Goal: Task Accomplishment & Management: Complete application form

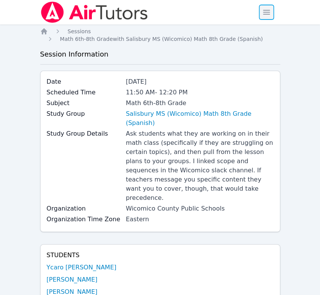
click at [272, 13] on span "button" at bounding box center [266, 12] width 17 height 17
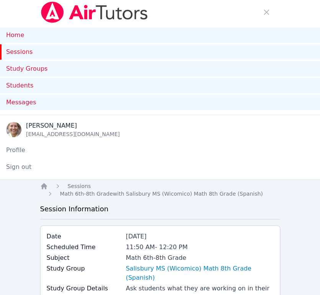
click at [28, 51] on link "Sessions" at bounding box center [160, 51] width 320 height 15
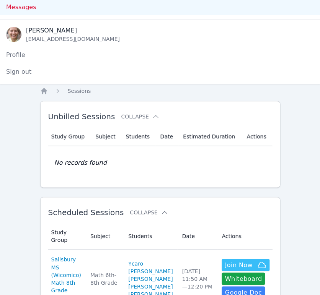
scroll to position [212, 0]
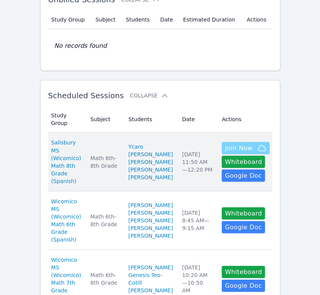
click at [224, 153] on span "Join Now" at bounding box center [238, 147] width 28 height 9
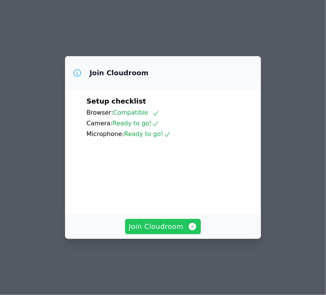
click at [185, 232] on span "Join Cloudroom" at bounding box center [163, 226] width 68 height 11
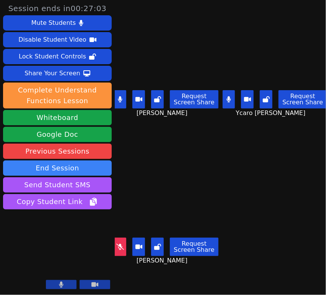
click at [119, 247] on button at bounding box center [120, 247] width 13 height 18
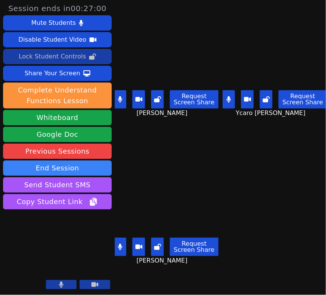
click at [50, 58] on div "Lock Student Controls" at bounding box center [52, 56] width 67 height 12
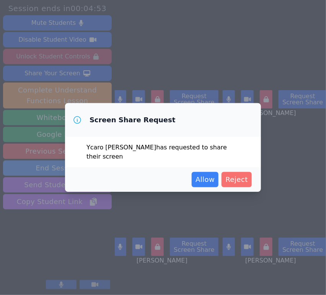
click at [232, 183] on span "Reject" at bounding box center [236, 179] width 23 height 11
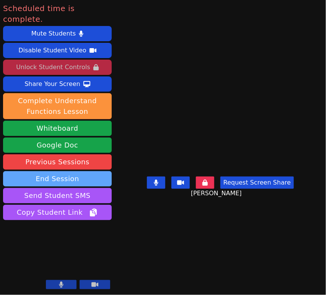
click at [53, 171] on button "End Session" at bounding box center [57, 178] width 109 height 15
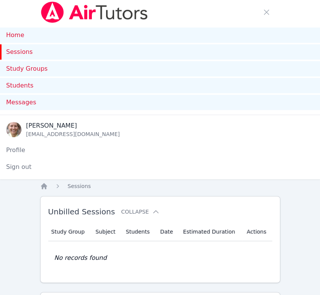
click at [22, 51] on link "Sessions" at bounding box center [160, 51] width 320 height 15
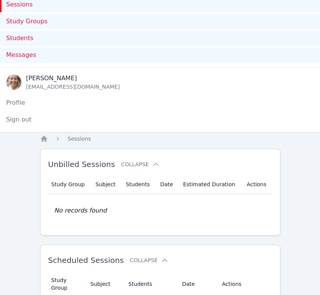
scroll to position [42, 0]
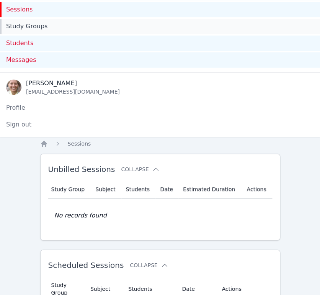
click at [24, 26] on link "Study Groups" at bounding box center [160, 26] width 320 height 15
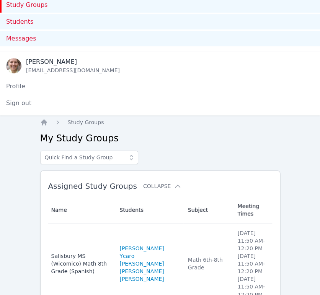
scroll to position [23, 0]
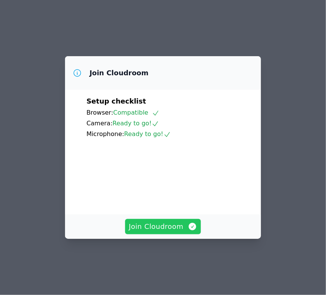
click at [164, 232] on span "Join Cloudroom" at bounding box center [163, 226] width 68 height 11
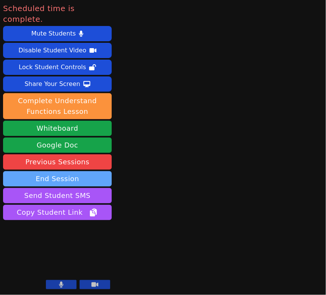
click at [60, 171] on button "End Session" at bounding box center [57, 178] width 109 height 15
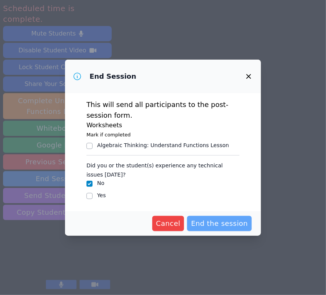
click at [216, 227] on span "End the session" at bounding box center [219, 223] width 57 height 11
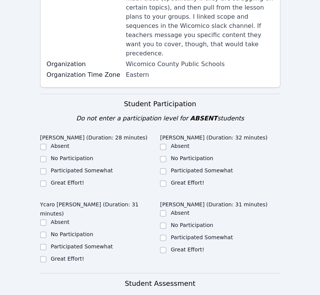
scroll to position [170, 0]
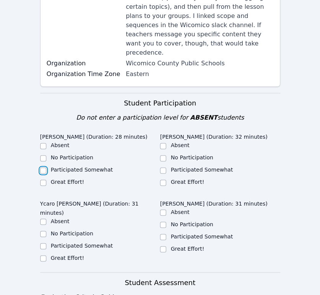
click at [42, 167] on input "Participated Somewhat" at bounding box center [43, 170] width 6 height 6
checkbox input "true"
click at [162, 167] on input "Participated Somewhat" at bounding box center [163, 170] width 6 height 6
checkbox input "true"
click at [43, 243] on input "Participated Somewhat" at bounding box center [43, 246] width 6 height 6
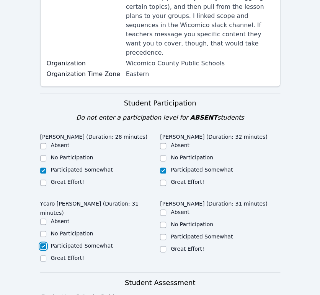
checkbox input "true"
click at [165, 234] on input "Participated Somewhat" at bounding box center [163, 237] width 6 height 6
checkbox input "true"
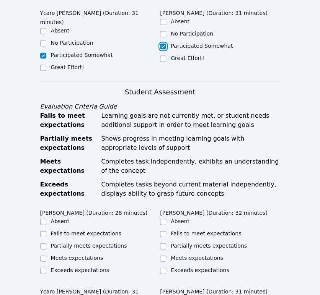
scroll to position [382, 0]
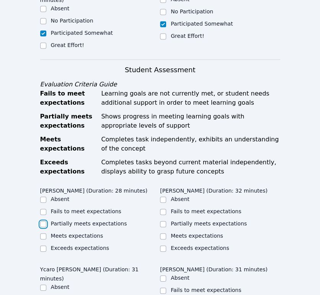
click at [42, 221] on input "Partially meets expectations" at bounding box center [43, 224] width 6 height 6
checkbox input "true"
click at [162, 221] on input "Partially meets expectations" at bounding box center [163, 224] width 6 height 6
checkbox input "true"
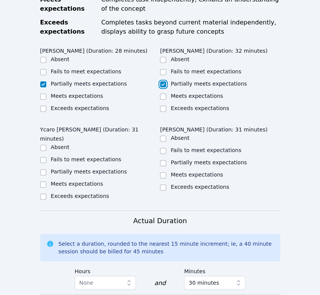
scroll to position [552, 0]
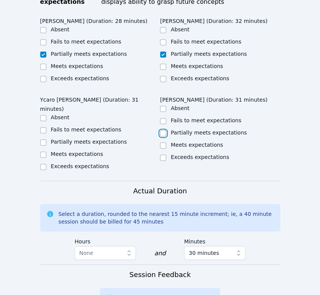
click at [162, 130] on input "Partially meets expectations" at bounding box center [163, 133] width 6 height 6
checkbox input "true"
click at [44, 140] on input "Partially meets expectations" at bounding box center [43, 143] width 6 height 6
checkbox input "true"
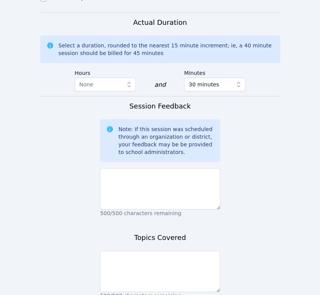
scroll to position [722, 0]
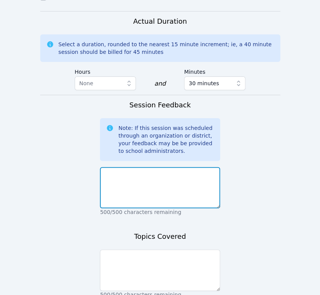
click at [173, 177] on textarea at bounding box center [160, 187] width 120 height 41
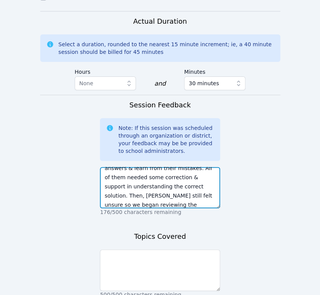
scroll to position [42, 0]
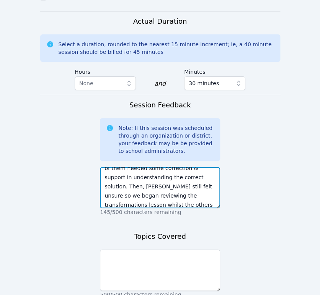
click at [192, 197] on textarea "Each student took turns answering the transformations quiz that they completed …" at bounding box center [160, 187] width 120 height 41
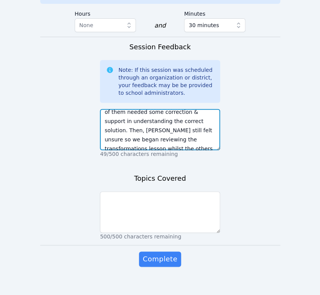
scroll to position [73, 0]
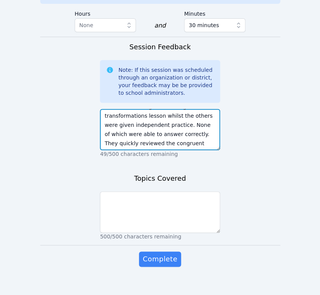
drag, startPoint x: 156, startPoint y: 125, endPoint x: 176, endPoint y: 125, distance: 20.3
click at [176, 125] on textarea "Each student took turns answering the transformations quiz that they completed …" at bounding box center [160, 129] width 120 height 41
click at [197, 139] on textarea "Each student took turns answering the transformations quiz that they completed …" at bounding box center [160, 129] width 120 height 41
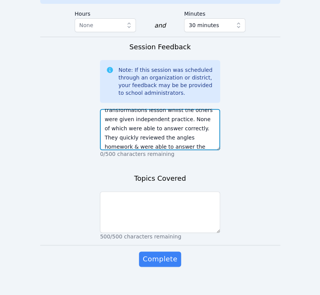
drag, startPoint x: 150, startPoint y: 137, endPoint x: 153, endPoint y: 132, distance: 5.7
click at [153, 132] on textarea "Each student took turns answering the transformations quiz that they completed …" at bounding box center [160, 129] width 120 height 41
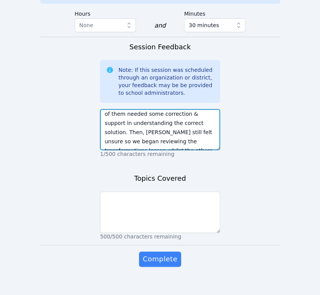
scroll to position [0, 0]
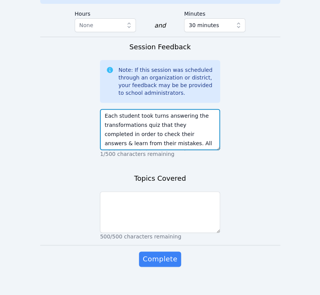
click at [135, 109] on textarea "Each student took turns answering the transformations quiz that they completed …" at bounding box center [160, 129] width 120 height 41
drag, startPoint x: 155, startPoint y: 118, endPoint x: 199, endPoint y: 115, distance: 44.0
click at [199, 115] on textarea "Each student took turns answering the transformations quiz that they completed …" at bounding box center [160, 129] width 120 height 41
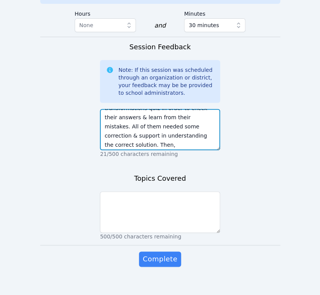
scroll to position [34, 0]
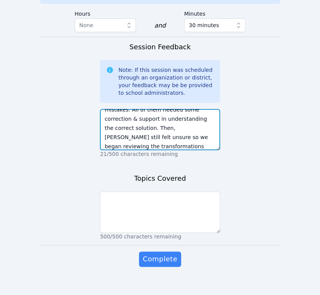
click at [184, 110] on textarea "Each student took turns answering the transformations quiz in order to check th…" at bounding box center [160, 129] width 120 height 41
click at [156, 110] on textarea "Each student took turns answering the transformations quiz in order to check th…" at bounding box center [160, 129] width 120 height 41
click at [110, 120] on textarea "Each student took turns answering the transformations quiz in order to check th…" at bounding box center [160, 129] width 120 height 41
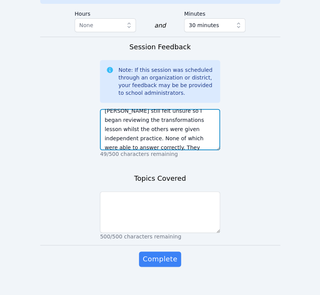
click at [147, 121] on textarea "Each student took turns answering the transformations quiz in order to check th…" at bounding box center [160, 129] width 120 height 41
click at [124, 132] on textarea "Each student took turns answering the transformations quiz in order to check th…" at bounding box center [160, 129] width 120 height 41
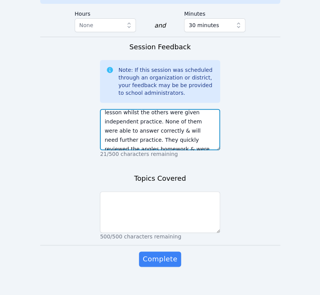
scroll to position [73, 0]
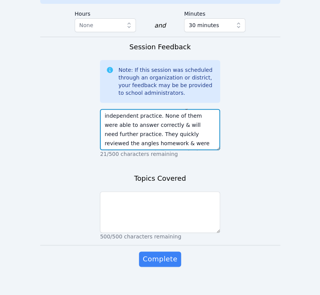
click at [153, 127] on textarea "Each student took turns answering the transformations quiz in order to check th…" at bounding box center [160, 129] width 120 height 41
click at [169, 131] on textarea "Each student took turns answering the transformations quiz in order to check th…" at bounding box center [160, 129] width 120 height 41
click at [172, 126] on textarea "Each student took turns answering the transformations quiz in order to check th…" at bounding box center [160, 129] width 120 height 41
click at [158, 139] on textarea "Each student took turns answering the transformations quiz in order to check th…" at bounding box center [160, 129] width 120 height 41
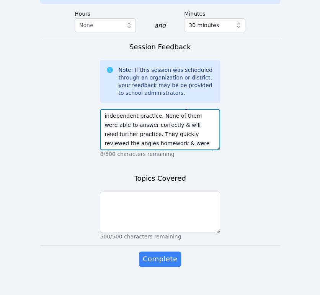
click at [141, 135] on textarea "Each student took turns answering the transformations quiz in order to check th…" at bounding box center [160, 129] width 120 height 41
click at [175, 139] on textarea "Each student took turns answering the transformations quiz in order to check th…" at bounding box center [160, 129] width 120 height 41
type textarea "Each student took turns answering the transformations quiz in order to check th…"
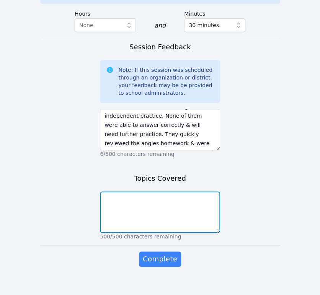
click at [170, 193] on textarea at bounding box center [160, 212] width 120 height 41
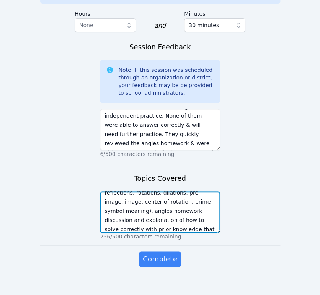
scroll to position [24, 0]
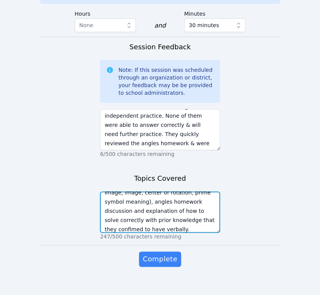
click at [178, 210] on textarea "transformations (translations, reflections, rotations, dilations, pre-image, im…" at bounding box center [160, 212] width 120 height 41
type textarea "transformations (translations, reflections, rotations, dilations, pre-image, im…"
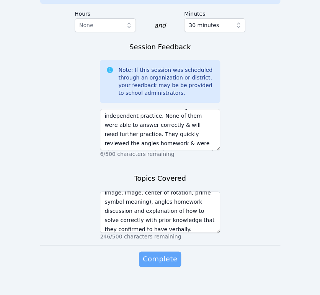
click at [168, 254] on span "Complete" at bounding box center [160, 259] width 34 height 11
